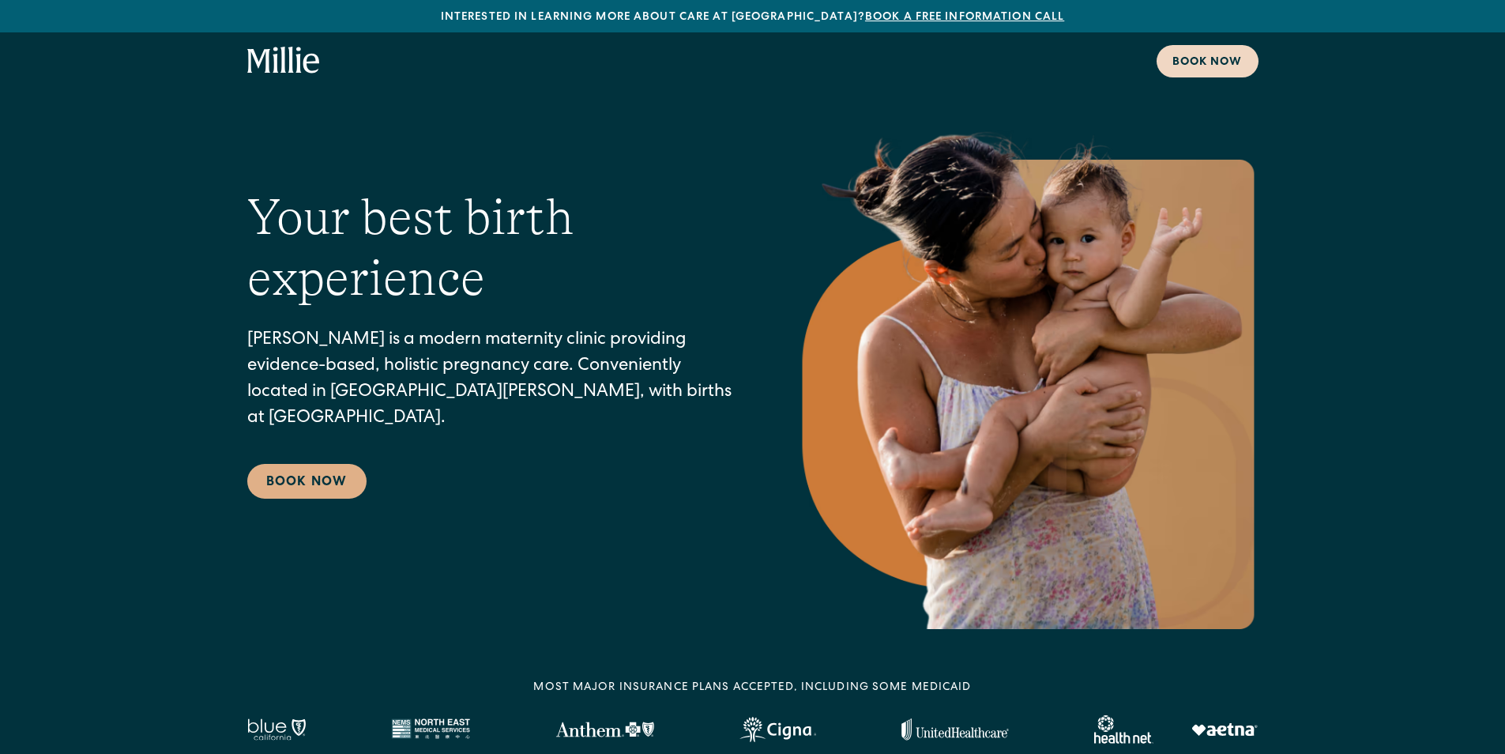
click at [1227, 73] on link "Book now" at bounding box center [1207, 61] width 102 height 32
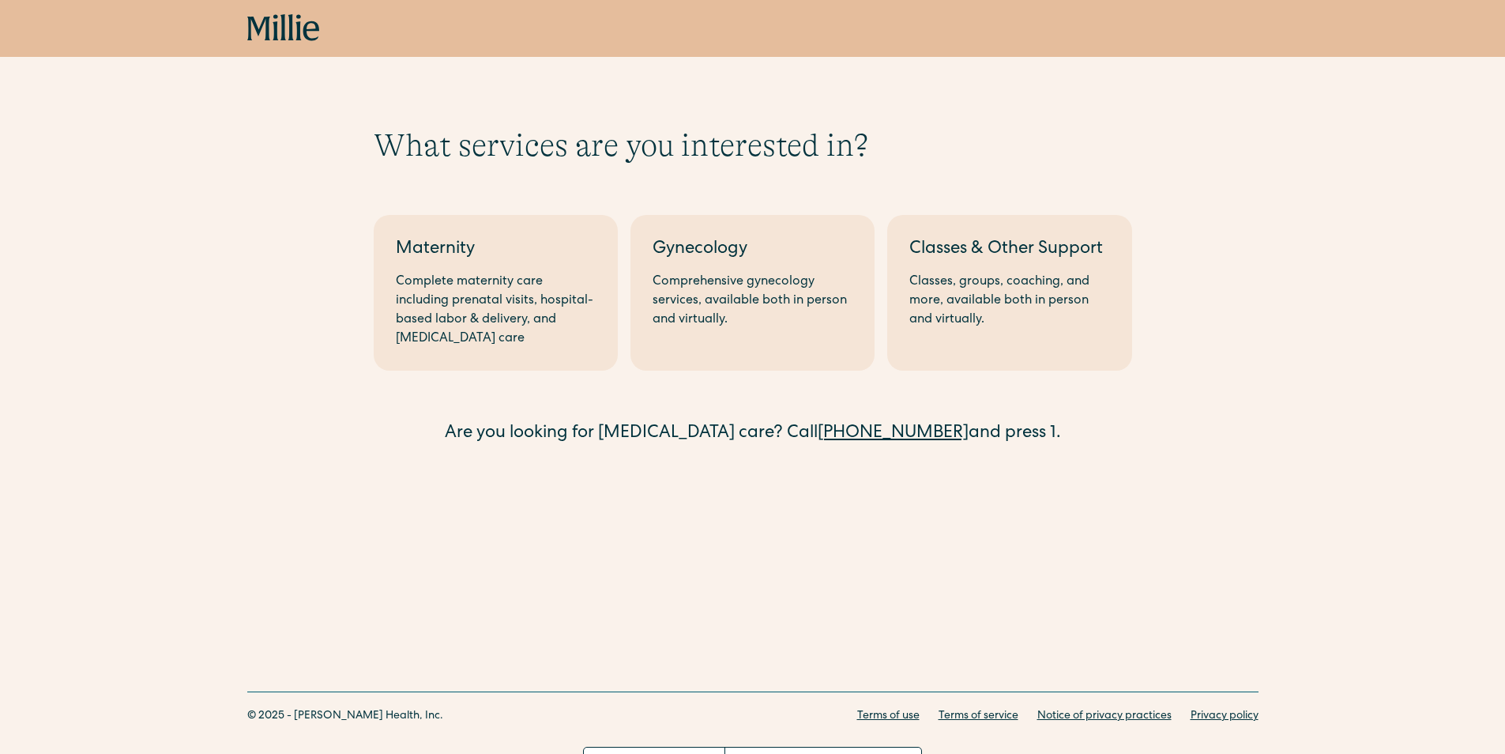
click at [903, 429] on link "(408) 762-5855" at bounding box center [892, 433] width 151 height 17
